Goal: Book appointment/travel/reservation

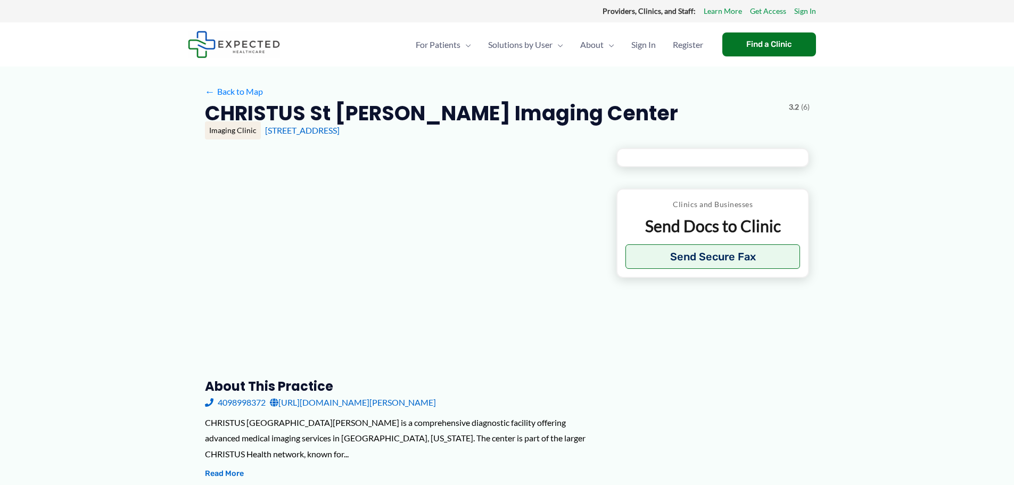
type input "**********"
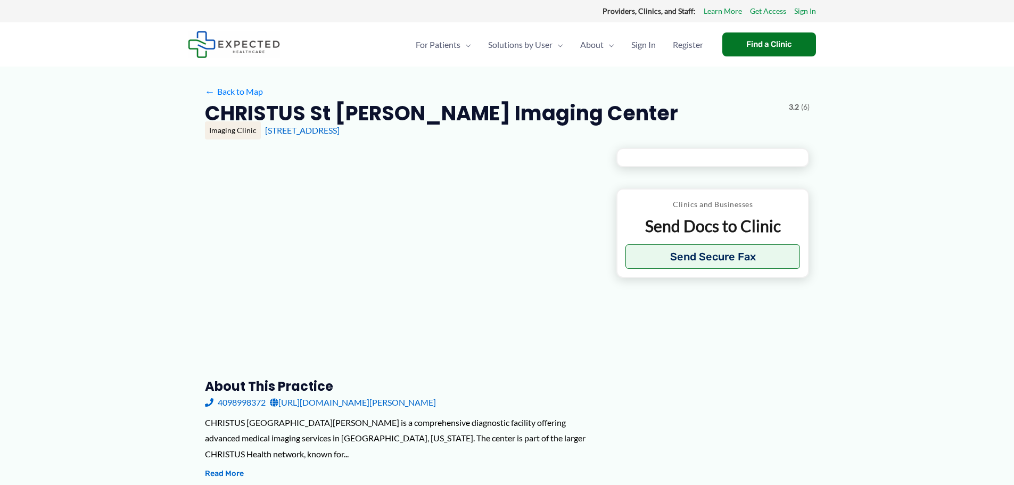
type input "**********"
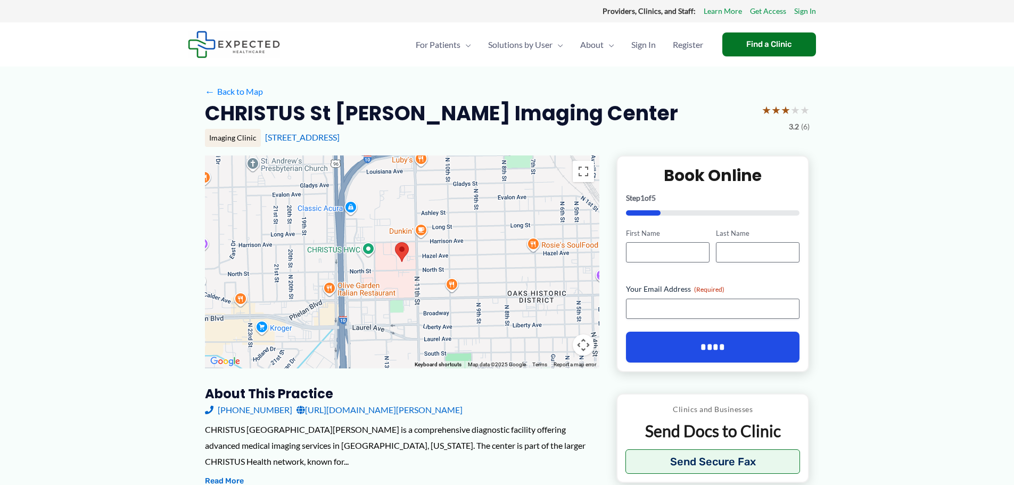
drag, startPoint x: 374, startPoint y: 134, endPoint x: 262, endPoint y: 141, distance: 112.6
click at [262, 141] on div "Imaging Clinic [STREET_ADDRESS]" at bounding box center [507, 138] width 605 height 18
